Goal: Information Seeking & Learning: Check status

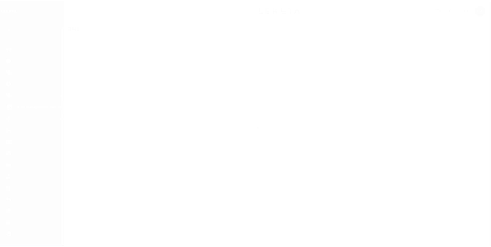
scroll to position [5, 0]
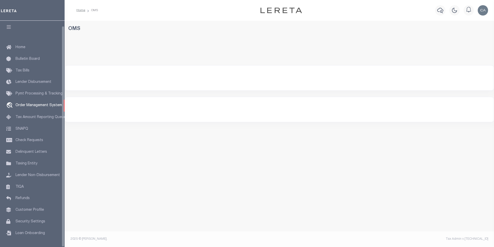
select select "200"
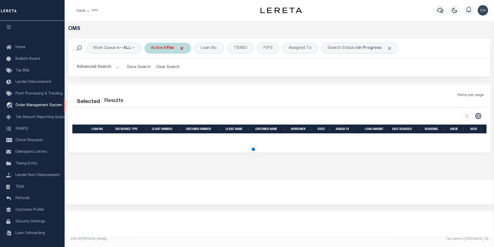
click at [183, 49] on span at bounding box center [181, 48] width 5 height 5
select select "200"
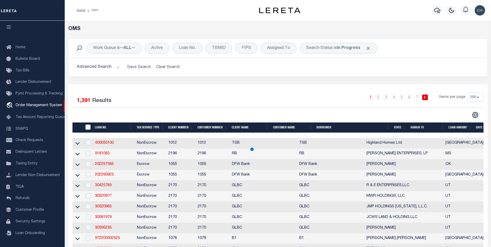
click at [366, 48] on span "Click to Remove" at bounding box center [367, 48] width 5 height 5
click at [179, 43] on div "Loan No." at bounding box center [187, 48] width 30 height 11
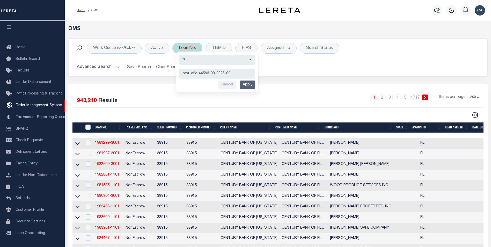
type input "test-e2e-44593-08-2025-02"
click at [246, 84] on input "Apply" at bounding box center [247, 84] width 15 height 9
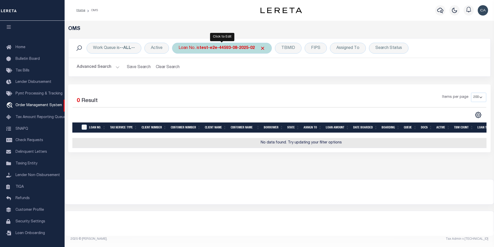
click at [260, 49] on span at bounding box center [262, 48] width 5 height 5
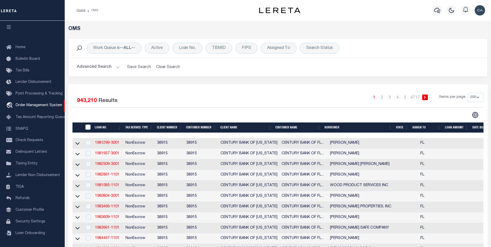
click at [189, 42] on div "Work Queue is --ALL-- Active Loan No. TBMID FIPS Assigned To Search Status Sear…" at bounding box center [278, 48] width 418 height 19
click at [189, 45] on div "Loan No." at bounding box center [187, 48] width 30 height 11
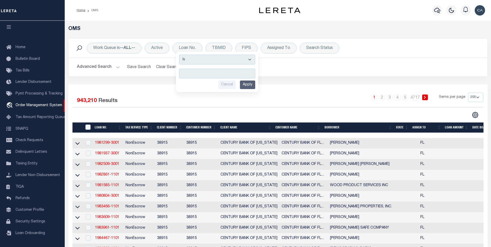
click at [103, 69] on button "Advanced Search" at bounding box center [98, 67] width 43 height 10
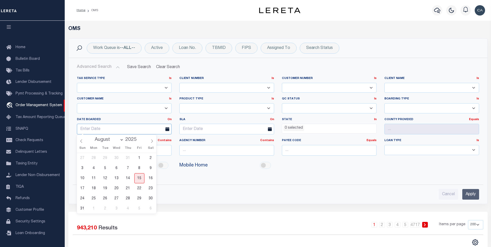
click at [124, 126] on input "text" at bounding box center [124, 129] width 95 height 11
click at [140, 178] on span "15" at bounding box center [139, 178] width 10 height 10
type input "[DATE]"
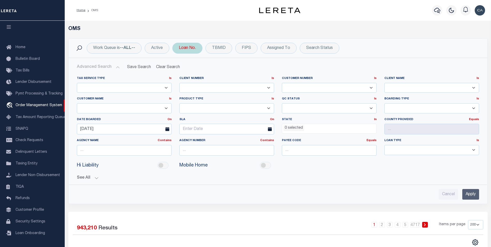
click at [199, 49] on div "Loan No. Is Contains Cancel Apply" at bounding box center [187, 48] width 30 height 11
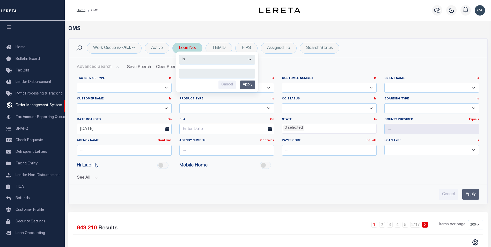
drag, startPoint x: 199, startPoint y: 49, endPoint x: 199, endPoint y: 52, distance: 2.9
click at [199, 50] on div "Loan No. Is Contains Cancel Apply" at bounding box center [187, 48] width 30 height 11
click at [137, 152] on input "text" at bounding box center [124, 150] width 95 height 11
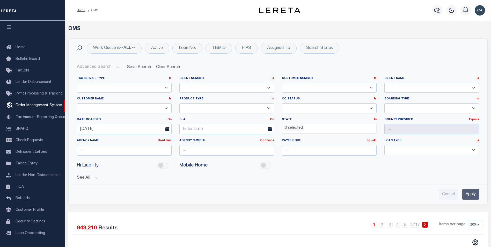
click at [178, 145] on div "Agency Number Contains Contains Is" at bounding box center [226, 148] width 102 height 21
click at [101, 175] on button "See All" at bounding box center [278, 177] width 402 height 5
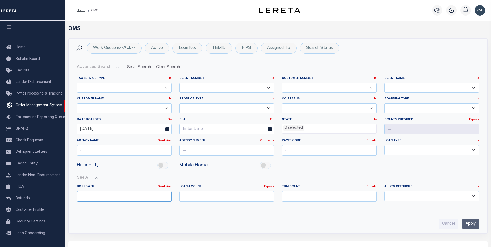
click at [130, 198] on input "text" at bounding box center [124, 196] width 95 height 11
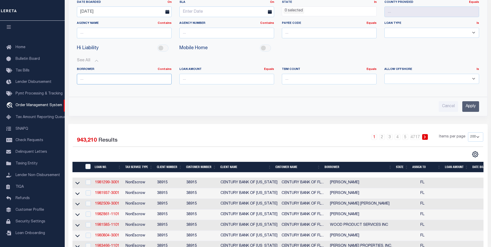
scroll to position [129, 0]
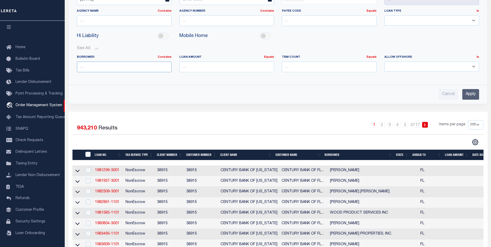
paste input "[PERSON_NAME] Contrerses"
type input "[PERSON_NAME] Contrerses"
click at [465, 93] on input "Apply" at bounding box center [470, 94] width 17 height 11
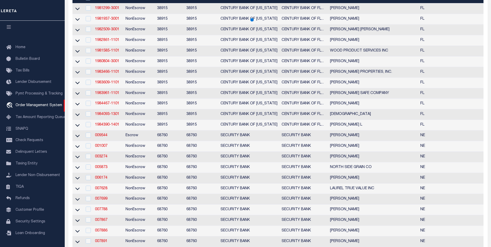
scroll to position [26, 0]
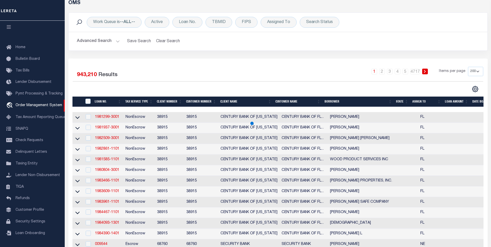
click at [100, 35] on div "Advanced Search Save Search Clear Search tblSearchTopScreen_dynamictable_____De…" at bounding box center [278, 41] width 418 height 18
click at [101, 37] on button "Advanced Search" at bounding box center [98, 41] width 43 height 10
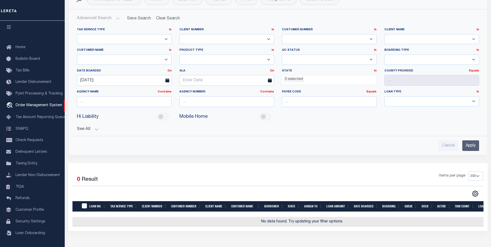
scroll to position [23, 0]
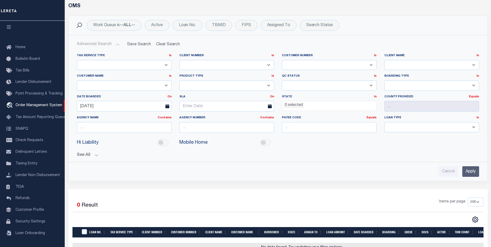
click at [85, 160] on div "Tax Service Type Is Is Contains Escrow NonEscrow Client Number Is Is" at bounding box center [278, 112] width 410 height 127
click at [88, 157] on button "See All" at bounding box center [278, 155] width 402 height 5
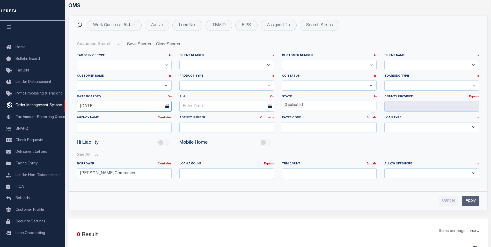
click at [149, 106] on input "[DATE]" at bounding box center [124, 106] width 95 height 11
click at [131, 153] on span "14" at bounding box center [128, 155] width 10 height 10
type input "[DATE]"
click at [471, 197] on input "Apply" at bounding box center [470, 201] width 17 height 11
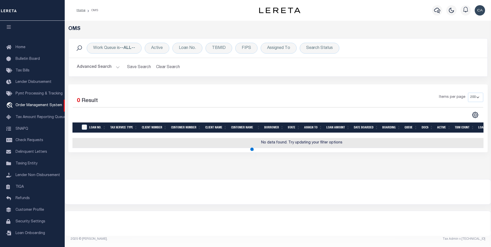
scroll to position [0, 0]
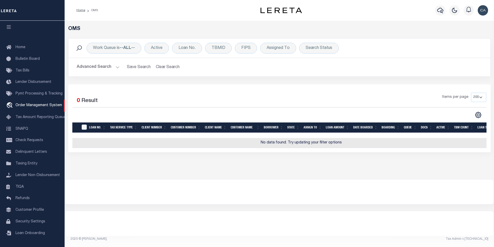
click at [102, 62] on div "Advanced Search Save Search Clear Search tblSearchTopScreen_dynamictable_____De…" at bounding box center [280, 67] width 422 height 18
click at [109, 69] on button "Advanced Search" at bounding box center [98, 67] width 43 height 10
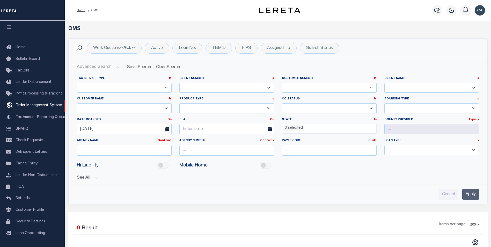
click at [97, 183] on div "Tax Service Type Is Is Contains Escrow NonEscrow Client Number Is Is" at bounding box center [278, 135] width 410 height 127
click at [99, 178] on button "See All" at bounding box center [278, 177] width 402 height 5
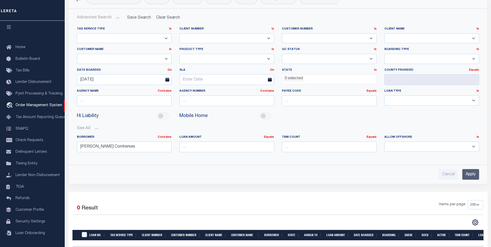
scroll to position [52, 0]
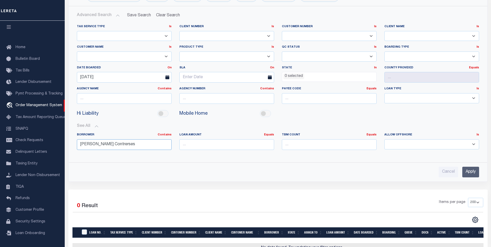
drag, startPoint x: 100, startPoint y: 146, endPoint x: 323, endPoint y: 152, distance: 223.2
click at [183, 151] on div "BORROWER Contains Contains Is [PERSON_NAME] Contrerses LOAN AMOUNT Equals Equal…" at bounding box center [278, 143] width 410 height 21
type input "[PERSON_NAME]"
click at [475, 171] on input "Apply" at bounding box center [470, 172] width 17 height 11
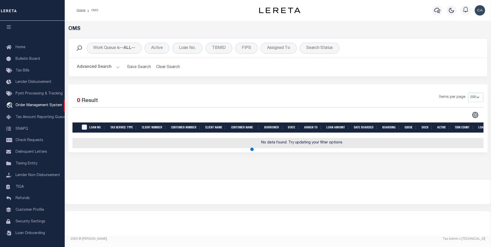
scroll to position [0, 0]
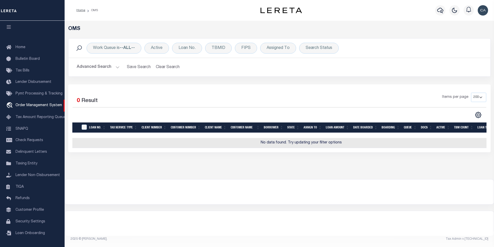
click at [104, 66] on button "Advanced Search" at bounding box center [98, 67] width 43 height 10
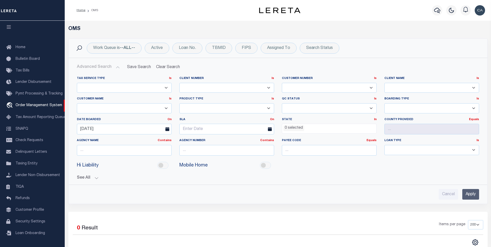
click at [91, 175] on button "See All" at bounding box center [278, 177] width 402 height 5
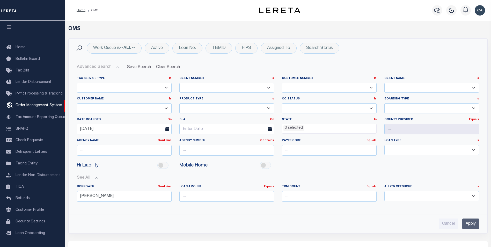
click at [169, 127] on icon at bounding box center [167, 129] width 4 height 4
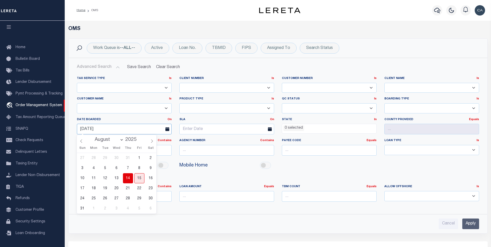
click at [153, 129] on input "[DATE]" at bounding box center [124, 129] width 95 height 11
click at [141, 177] on span "15" at bounding box center [139, 178] width 10 height 10
type input "[DATE]"
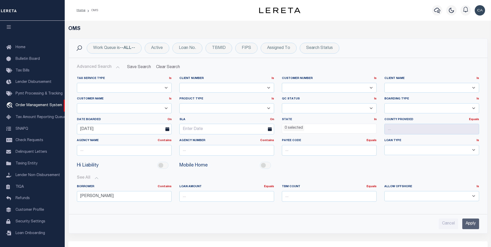
click at [475, 222] on input "Apply" at bounding box center [470, 223] width 17 height 11
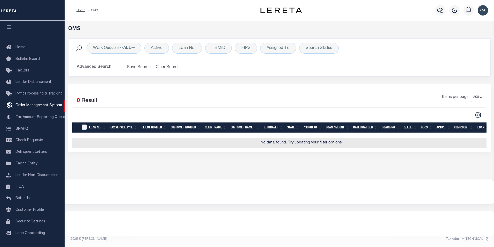
click at [101, 72] on button "Advanced Search" at bounding box center [98, 67] width 43 height 10
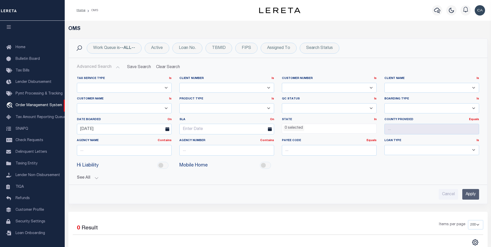
drag, startPoint x: 77, startPoint y: 178, endPoint x: 82, endPoint y: 178, distance: 5.7
click at [77, 178] on button "See All" at bounding box center [278, 177] width 402 height 5
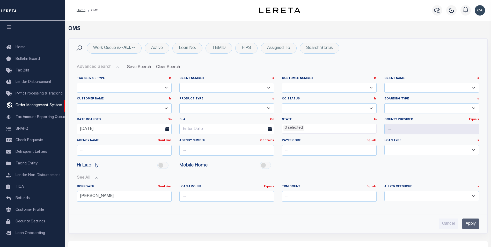
click at [92, 173] on div "See All [GEOGRAPHIC_DATA] Contains Contains Is [PERSON_NAME] Is" at bounding box center [278, 190] width 402 height 39
click at [119, 196] on input "[PERSON_NAME]" at bounding box center [124, 196] width 95 height 11
click at [119, 195] on input "[PERSON_NAME]" at bounding box center [124, 196] width 95 height 11
click at [144, 131] on input "[DATE]" at bounding box center [124, 129] width 95 height 11
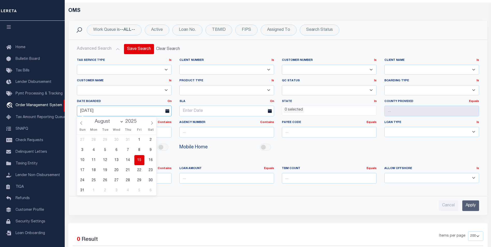
scroll to position [26, 0]
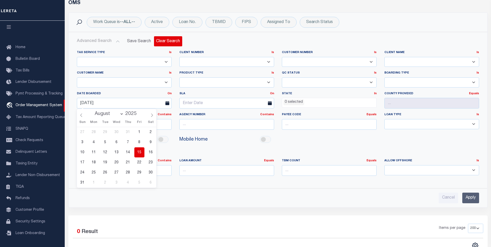
click at [165, 39] on button "Clear Search" at bounding box center [168, 41] width 28 height 10
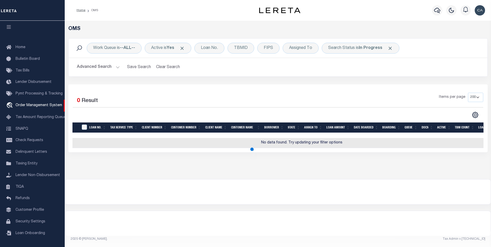
scroll to position [0, 0]
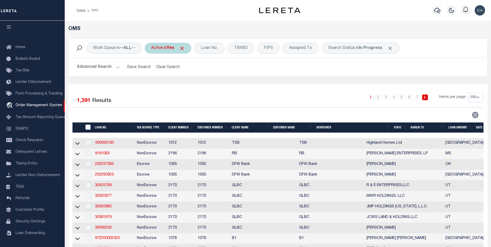
click at [189, 50] on div "Active is Yes" at bounding box center [168, 48] width 47 height 11
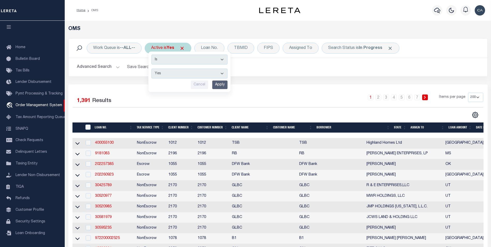
click at [187, 49] on div "Active is Yes Is Contains Yes No Cancel Apply" at bounding box center [168, 48] width 47 height 11
click at [185, 48] on span "Click to Remove" at bounding box center [181, 48] width 5 height 5
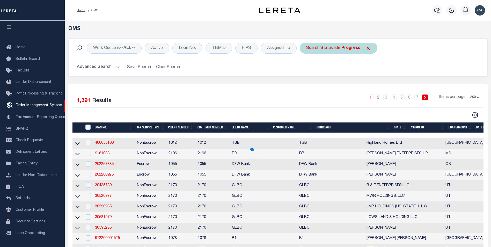
click at [369, 46] on span "Click to Remove" at bounding box center [367, 48] width 5 height 5
click at [347, 72] on div "Advanced Search Save Search Clear Search tblSearchTopScreen_dynamictable_____De…" at bounding box center [278, 67] width 418 height 18
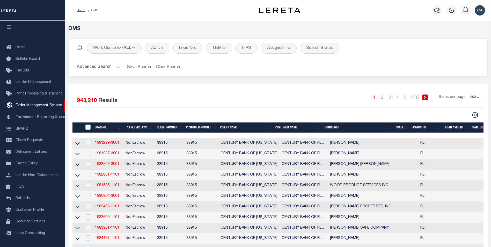
click at [116, 67] on button "Advanced Search" at bounding box center [98, 67] width 43 height 10
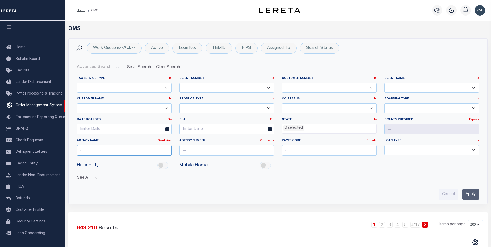
click at [115, 152] on input "text" at bounding box center [124, 150] width 95 height 11
click at [81, 179] on button "See All" at bounding box center [278, 177] width 402 height 5
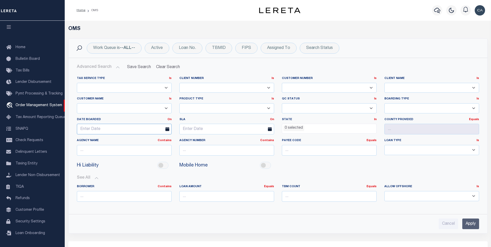
click at [161, 126] on input "text" at bounding box center [124, 129] width 95 height 11
click at [139, 179] on span "15" at bounding box center [139, 178] width 10 height 10
type input "[DATE]"
click at [476, 225] on input "Apply" at bounding box center [470, 223] width 17 height 11
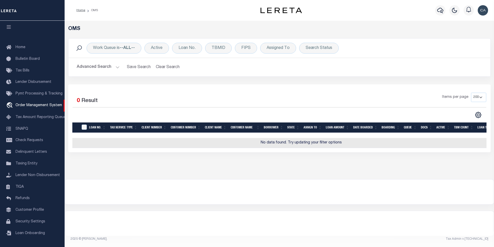
click at [113, 68] on button "Advanced Search" at bounding box center [98, 67] width 43 height 10
